Goal: Task Accomplishment & Management: Use online tool/utility

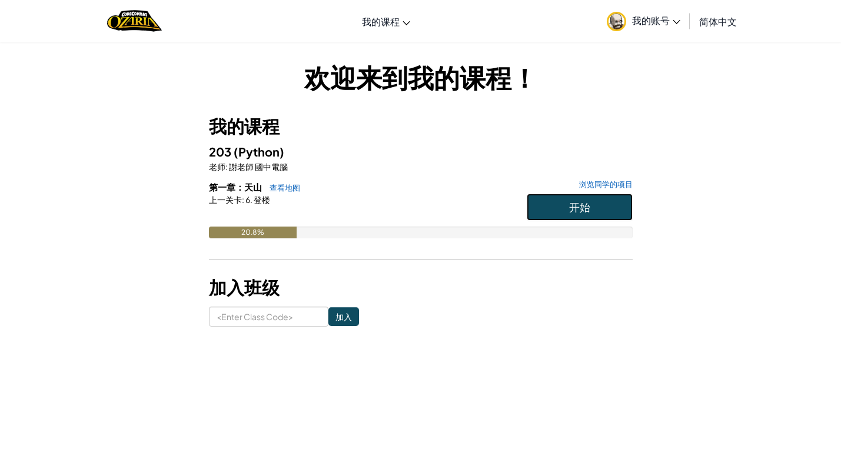
click at [592, 214] on button "开始" at bounding box center [580, 207] width 106 height 27
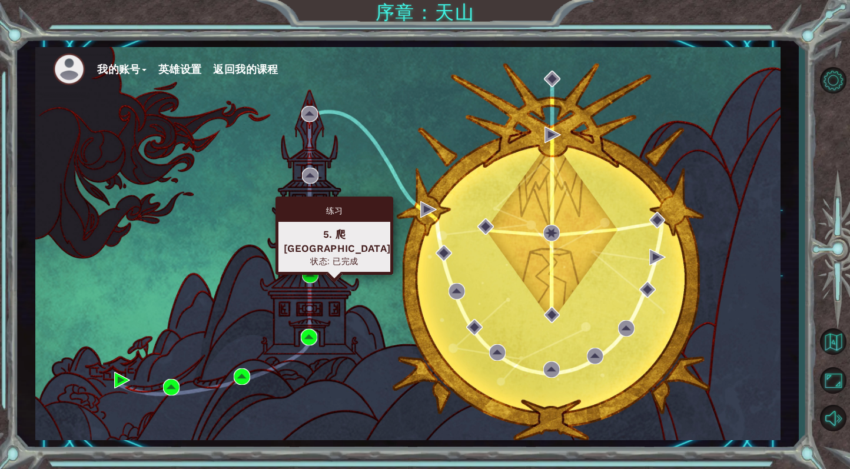
click at [297, 198] on div "练习 5. 爬[GEOGRAPHIC_DATA] 状态: 已完成" at bounding box center [334, 236] width 118 height 78
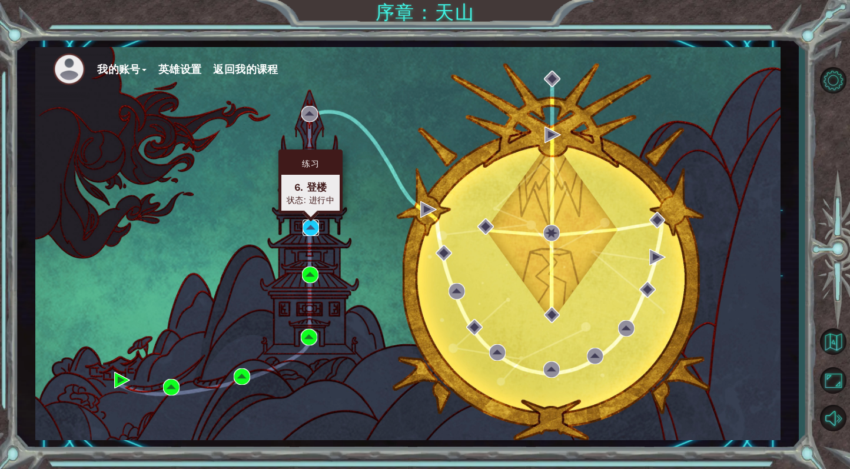
click at [311, 222] on img at bounding box center [310, 227] width 16 height 16
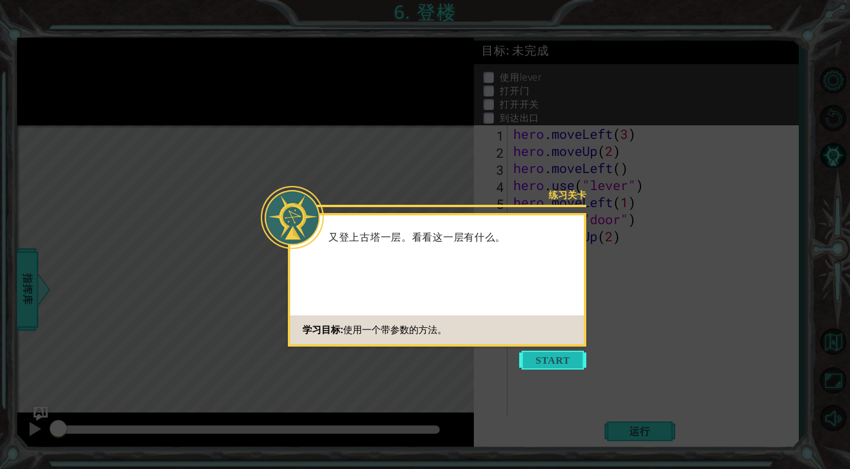
click at [563, 362] on button "Start" at bounding box center [552, 360] width 67 height 19
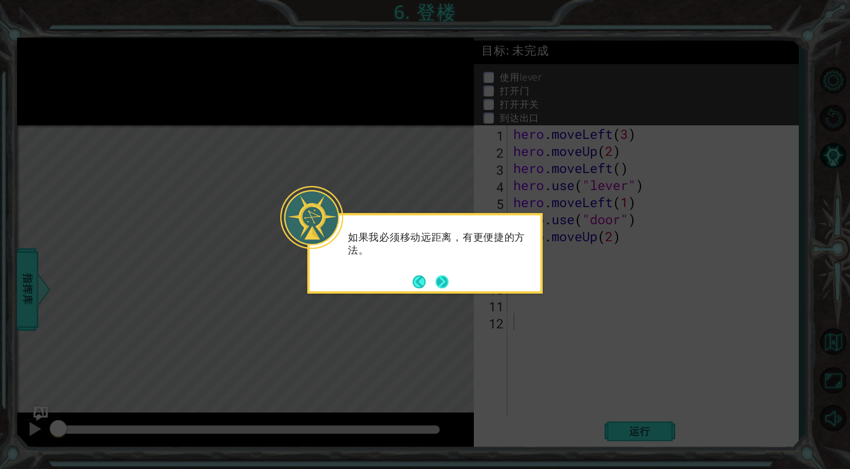
click at [447, 287] on button "Next" at bounding box center [442, 282] width 14 height 14
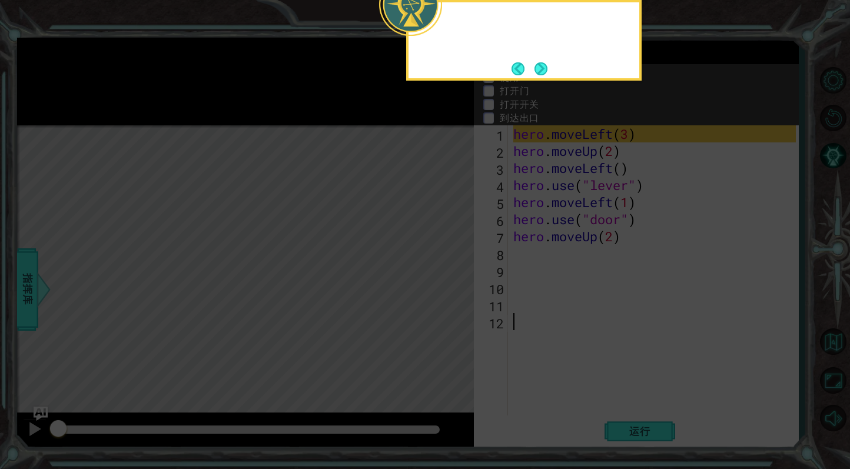
click at [447, 287] on icon at bounding box center [425, 70] width 850 height 797
click at [509, 69] on div "我可以把数字 3 放到括号" at bounding box center [523, 40] width 235 height 81
click at [524, 72] on button "Back" at bounding box center [522, 68] width 23 height 13
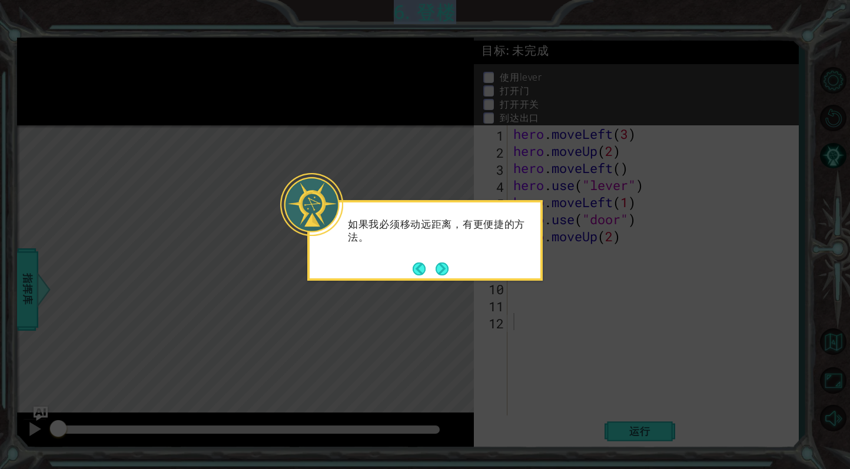
click at [527, 72] on icon at bounding box center [425, 234] width 850 height 469
drag, startPoint x: 458, startPoint y: 298, endPoint x: 453, endPoint y: 302, distance: 6.3
click at [454, 302] on icon at bounding box center [425, 234] width 850 height 469
click at [441, 287] on icon at bounding box center [425, 234] width 850 height 469
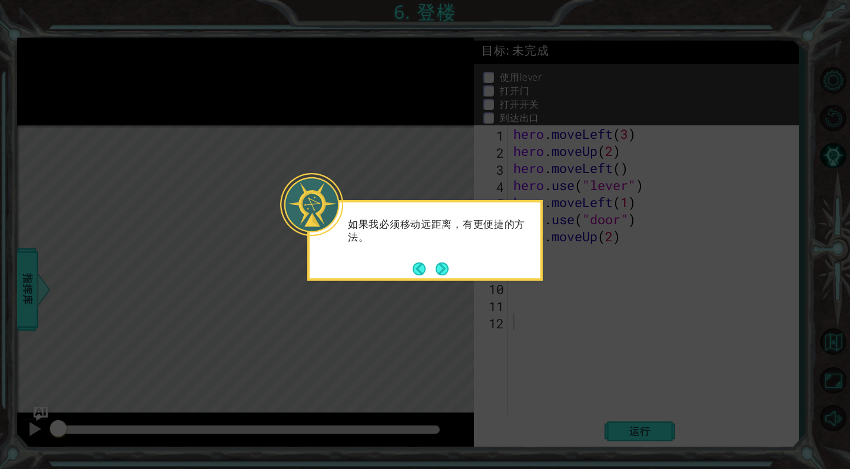
click at [445, 284] on icon at bounding box center [425, 234] width 850 height 469
click at [446, 280] on body "1 ההההההההההההההההההההההההההההההההההההההההההההההההההההההההההההההההההההההההההההה…" at bounding box center [425, 234] width 850 height 469
click at [454, 270] on div "如果我必须移动远距离，有更便捷的方法。" at bounding box center [424, 240] width 235 height 81
click at [453, 270] on div "如果我必须移动远距离，有更便捷的方法。" at bounding box center [424, 240] width 235 height 81
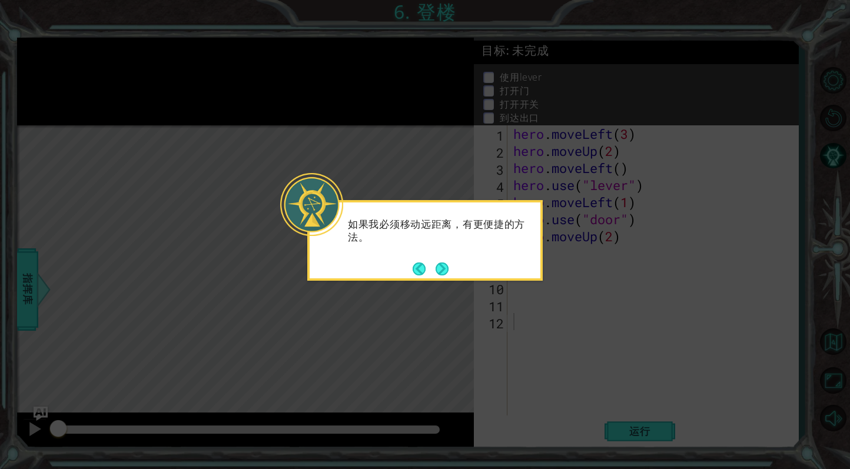
click at [452, 272] on div "如果我必须移动远距离，有更便捷的方法。" at bounding box center [424, 240] width 235 height 81
click at [449, 273] on div "如果我必须移动远距离，有更便捷的方法。" at bounding box center [424, 240] width 235 height 81
click at [438, 261] on footer at bounding box center [431, 269] width 36 height 18
click at [440, 262] on footer at bounding box center [431, 269] width 36 height 18
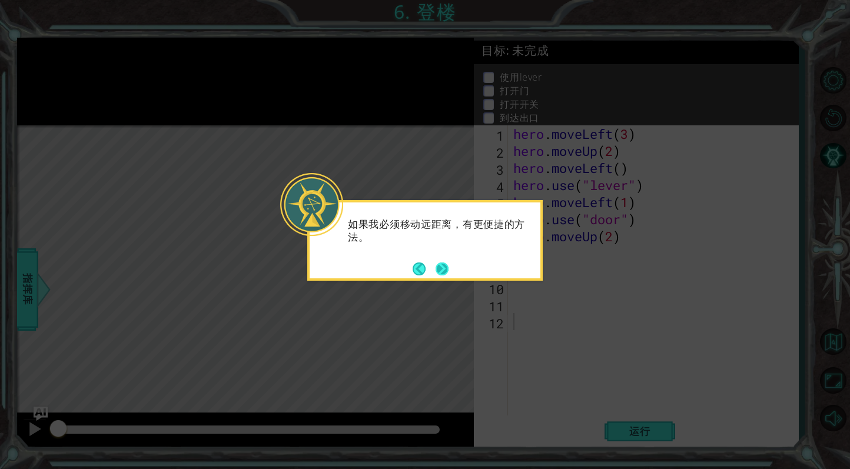
click at [440, 267] on button "Next" at bounding box center [442, 268] width 19 height 19
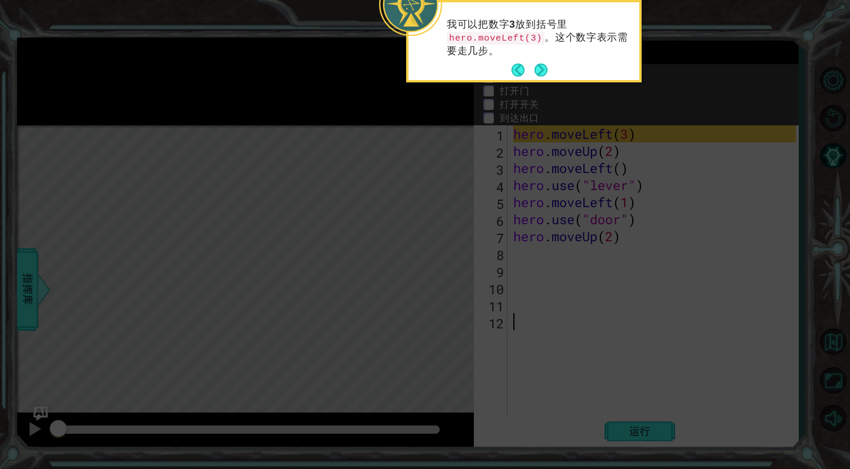
click at [440, 267] on icon at bounding box center [425, 70] width 850 height 797
click at [538, 74] on button "Next" at bounding box center [541, 70] width 17 height 17
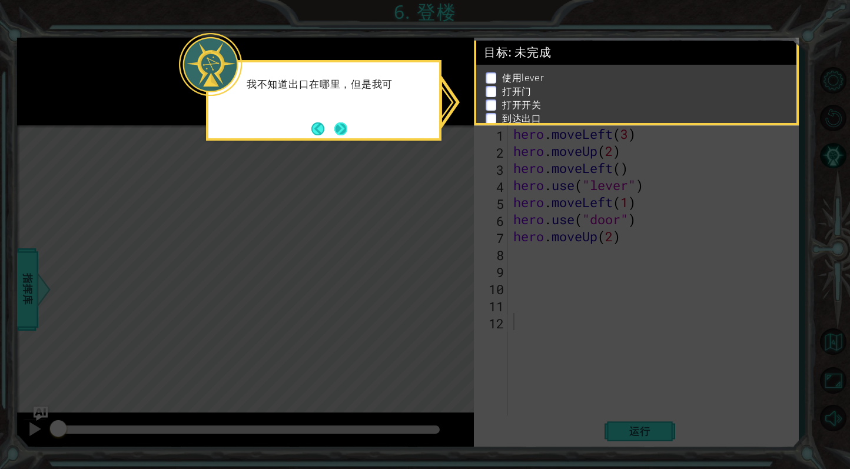
click at [350, 130] on button "Next" at bounding box center [340, 128] width 19 height 19
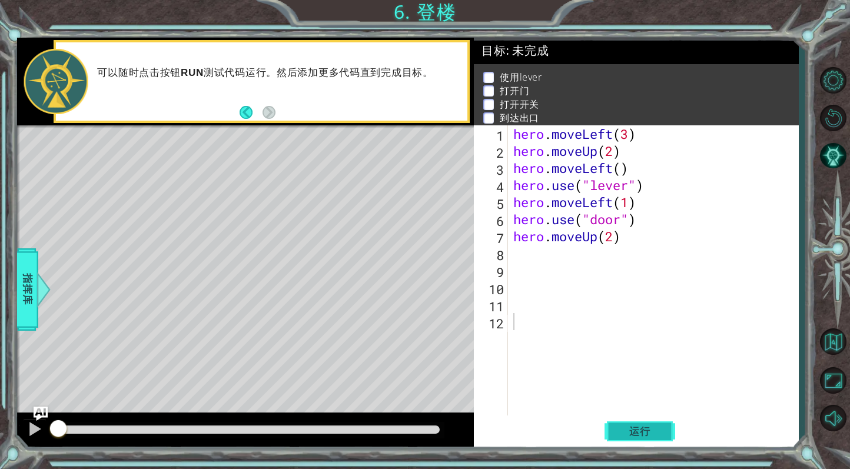
click at [652, 424] on button "运行" at bounding box center [639, 431] width 71 height 32
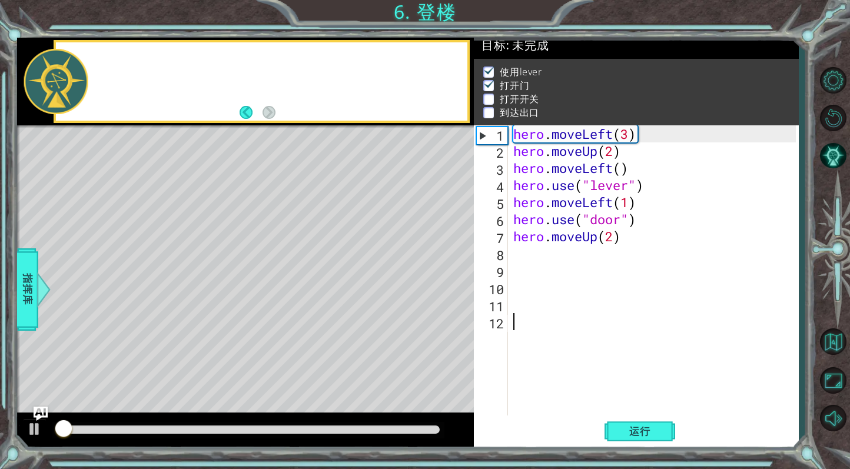
scroll to position [10, 0]
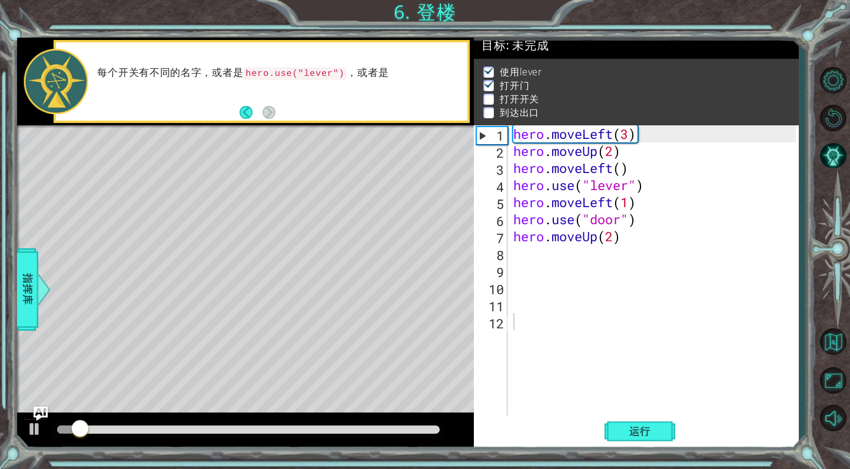
drag, startPoint x: 124, startPoint y: 421, endPoint x: 166, endPoint y: 432, distance: 43.1
click at [166, 432] on div at bounding box center [248, 430] width 393 height 16
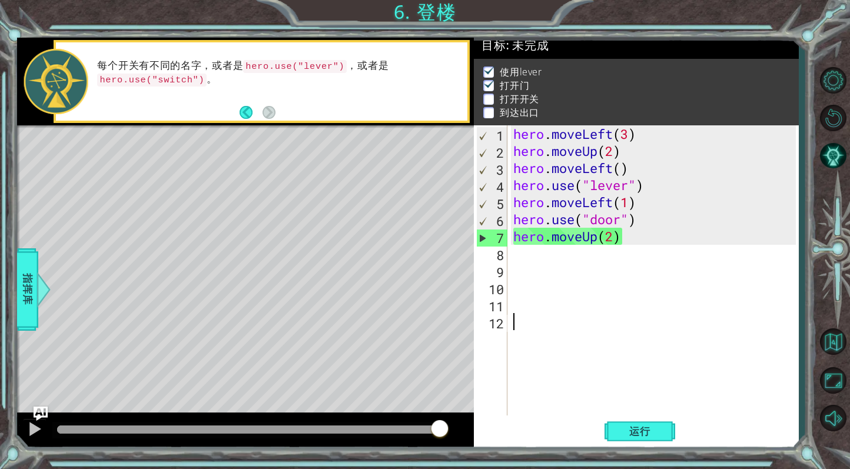
drag, startPoint x: 109, startPoint y: 432, endPoint x: 997, endPoint y: 442, distance: 888.1
click at [701, 442] on html "1 ההההההההההההההההההההההההההההההההההההההההההההההההההההההההההההההההההההההההההההה…" at bounding box center [425, 234] width 850 height 469
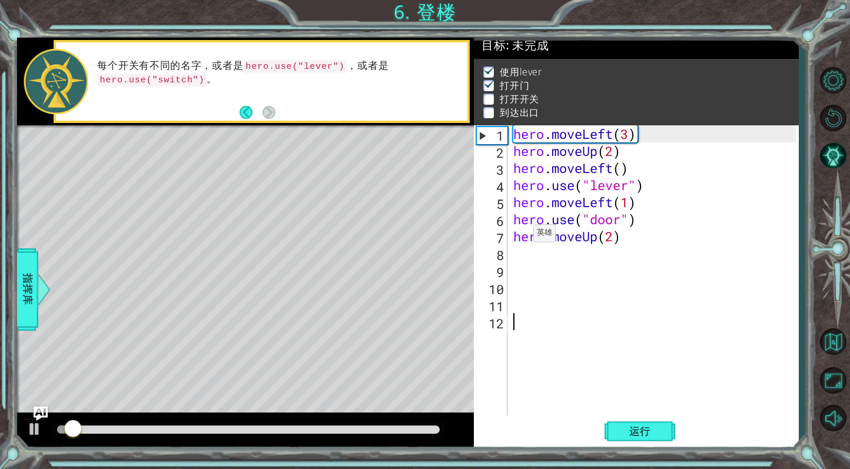
click at [334, 224] on div "Level Map" at bounding box center [289, 298] width 544 height 347
drag, startPoint x: 330, startPoint y: 215, endPoint x: 340, endPoint y: 239, distance: 25.4
click at [338, 239] on div "Level Map" at bounding box center [289, 298] width 544 height 347
click at [539, 257] on div "hero . moveLeft ( 3 ) hero . moveUp ( 2 ) hero . moveLeft ( ) hero . use ( "lev…" at bounding box center [656, 287] width 290 height 324
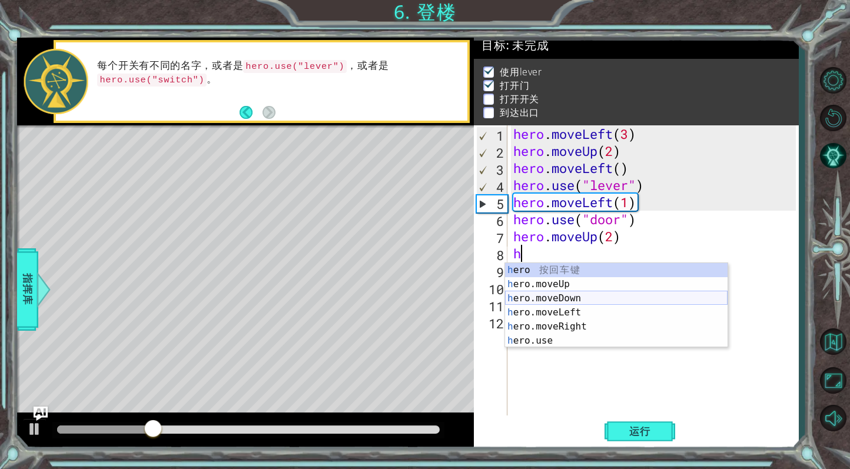
click at [526, 302] on div "h ero 按 回 车 键 h ero.moveUp 按 回 车 键 h ero.moveDown 按 回 车 键 h ero.moveLeft 按 回 车 …" at bounding box center [616, 319] width 222 height 113
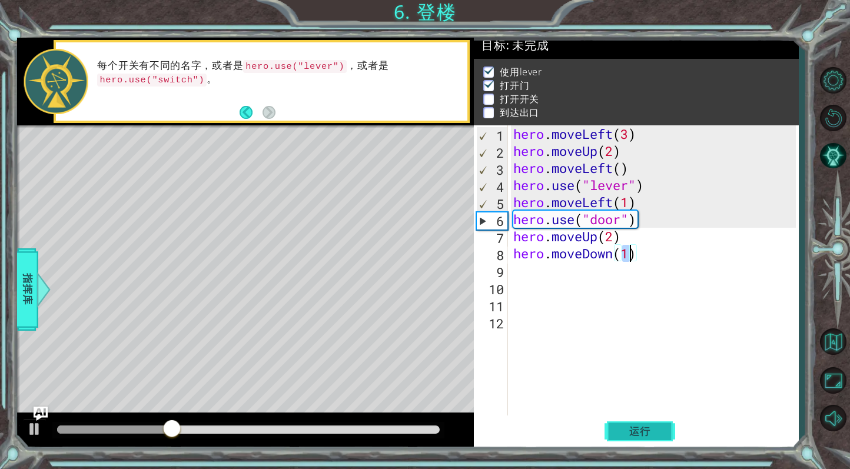
type textarea "hero.moveDown(1)"
click at [653, 441] on button "运行" at bounding box center [639, 431] width 71 height 32
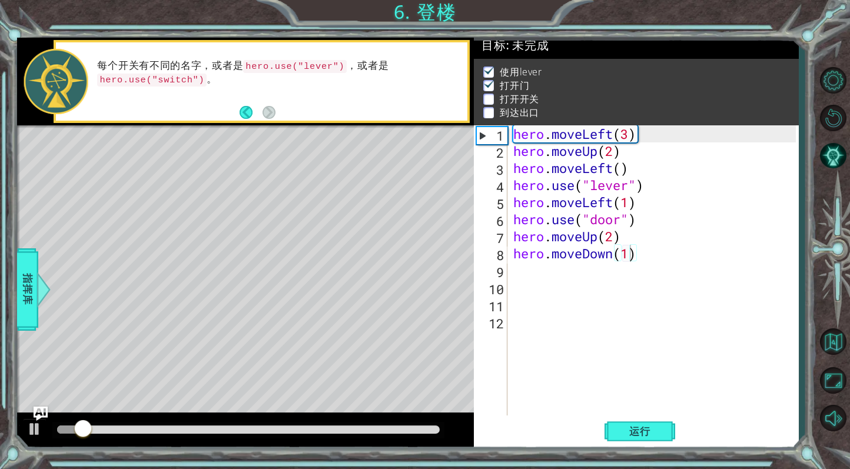
drag, startPoint x: 131, startPoint y: 422, endPoint x: 380, endPoint y: 470, distance: 253.6
click at [380, 469] on html "1 ההההההההההההההההההההההההההההההההההההההההההההההההההההההההההההההההההההההההההההה…" at bounding box center [425, 234] width 850 height 469
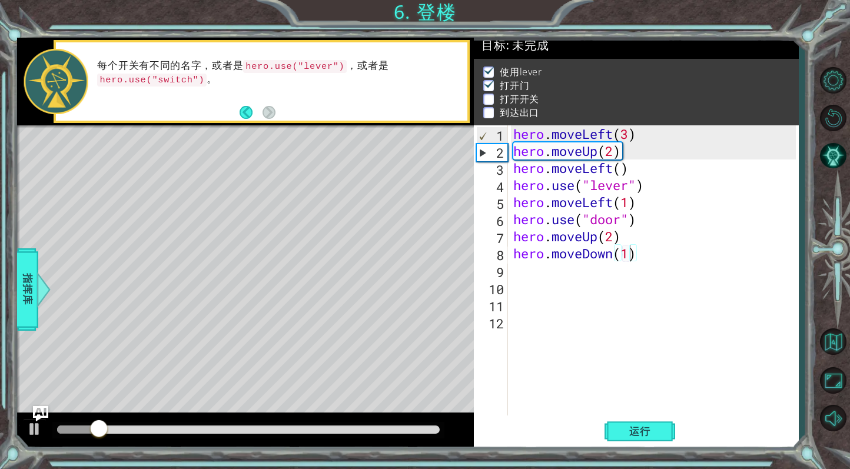
click at [34, 410] on img "Ask AI" at bounding box center [40, 413] width 15 height 15
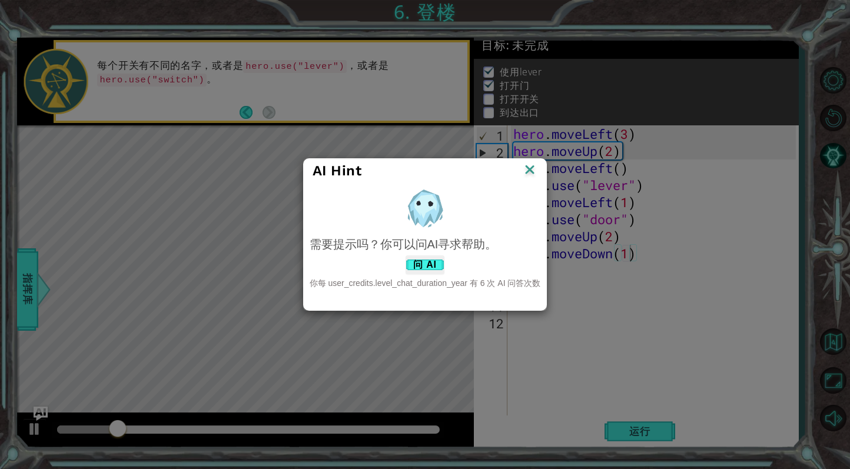
click at [531, 165] on img at bounding box center [529, 171] width 15 height 18
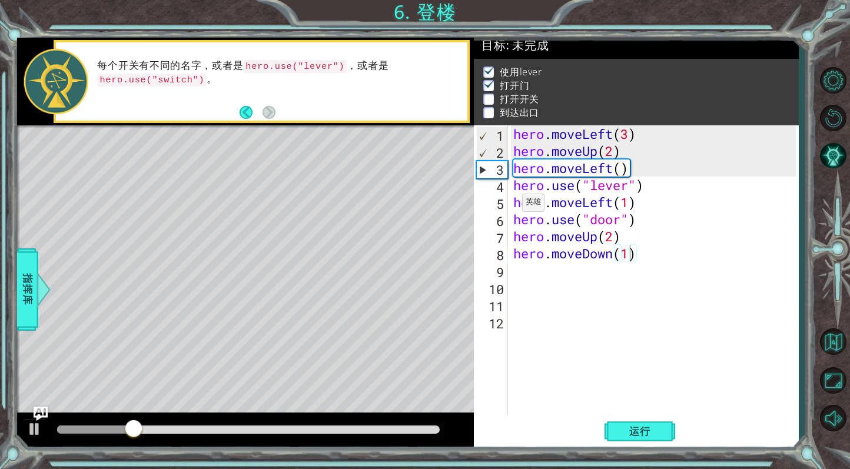
drag, startPoint x: 155, startPoint y: 434, endPoint x: 280, endPoint y: 430, distance: 124.8
click at [280, 430] on div at bounding box center [248, 430] width 393 height 16
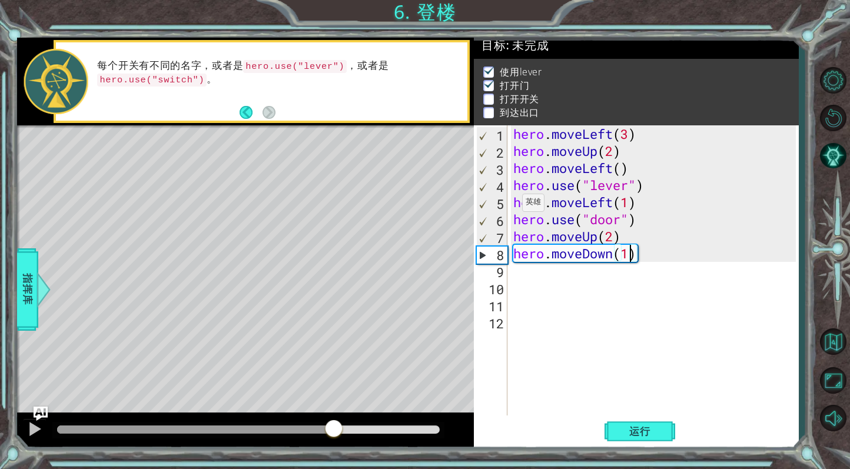
drag, startPoint x: 214, startPoint y: 430, endPoint x: 334, endPoint y: 444, distance: 120.8
click at [334, 444] on div at bounding box center [245, 432] width 457 height 38
click at [672, 275] on div "hero . moveLeft ( 3 ) hero . moveUp ( 2 ) hero . moveLeft ( ) hero . use ( "lev…" at bounding box center [656, 287] width 290 height 324
drag, startPoint x: 663, startPoint y: 261, endPoint x: 519, endPoint y: 255, distance: 143.7
click at [519, 255] on div "hero . moveLeft ( 3 ) hero . moveUp ( 2 ) hero . moveLeft ( ) hero . use ( "lev…" at bounding box center [656, 287] width 290 height 324
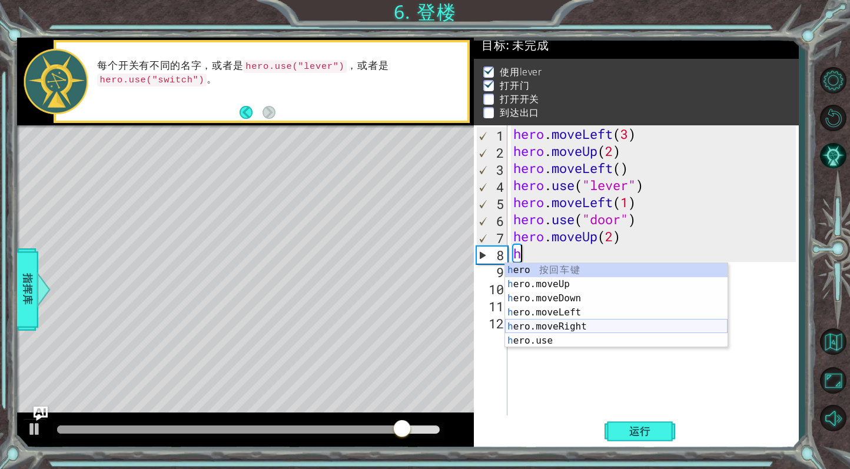
click at [579, 331] on div "h ero 按 回 车 键 h ero.moveUp 按 回 车 键 h ero.moveDown 按 回 车 键 h ero.moveLeft 按 回 车 …" at bounding box center [616, 319] width 222 height 113
type textarea "hero.moveRight(1)"
